Goal: Navigation & Orientation: Find specific page/section

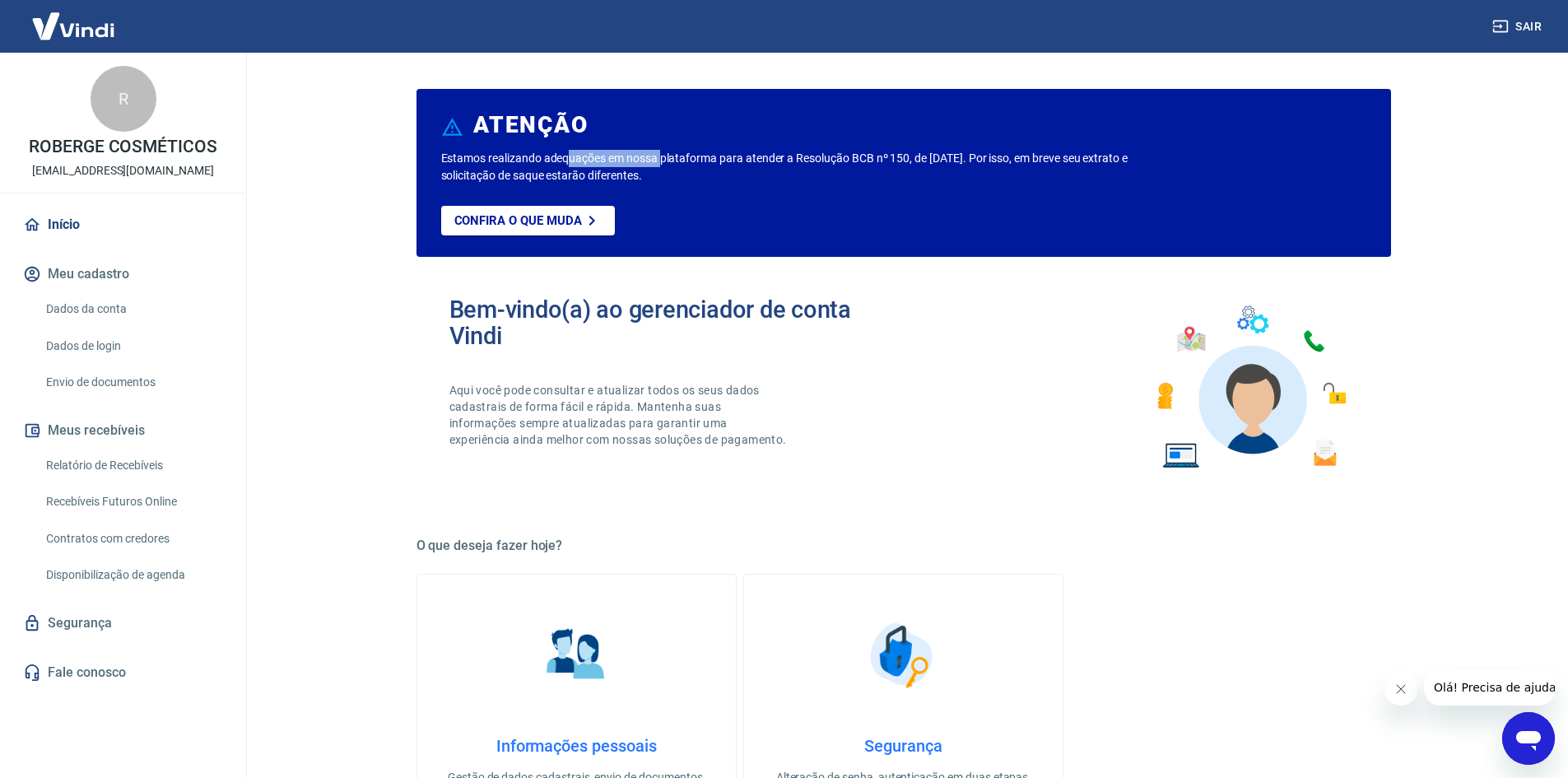
drag, startPoint x: 568, startPoint y: 161, endPoint x: 664, endPoint y: 153, distance: 96.3
click at [664, 153] on p "Estamos realizando adequações em nossa plataforma para atender a Resolução BCB …" at bounding box center [811, 166] width 740 height 34
click at [104, 234] on link "Início" at bounding box center [123, 224] width 207 height 36
